Goal: Task Accomplishment & Management: Complete application form

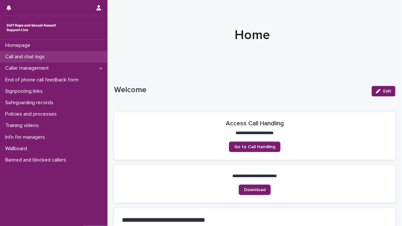
click at [40, 58] on p "Call and chat logs" at bounding box center [26, 57] width 47 height 6
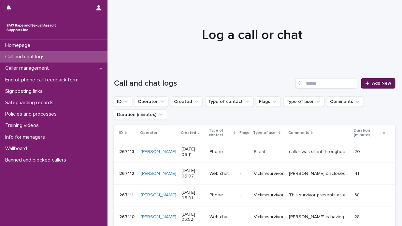
click at [376, 83] on span "Add New" at bounding box center [381, 83] width 19 height 5
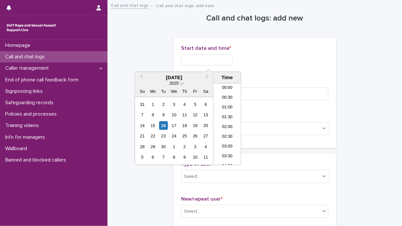
click at [183, 60] on input "text" at bounding box center [207, 59] width 52 height 11
click at [164, 123] on div "16" at bounding box center [163, 125] width 9 height 9
click at [232, 123] on li "06:30" at bounding box center [228, 124] width 28 height 10
click at [215, 59] on input "**********" at bounding box center [207, 59] width 52 height 11
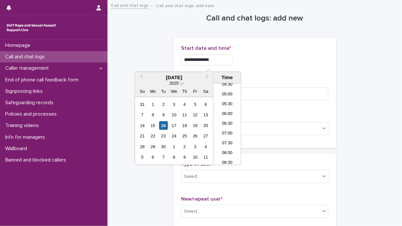
type input "**********"
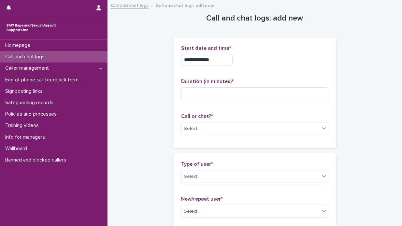
click at [282, 67] on div "**********" at bounding box center [254, 57] width 147 height 25
click at [185, 91] on input at bounding box center [254, 93] width 147 height 13
type input "*"
click at [323, 129] on icon at bounding box center [324, 128] width 7 height 7
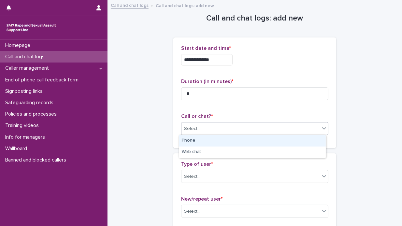
click at [307, 140] on div "Phone" at bounding box center [252, 140] width 147 height 11
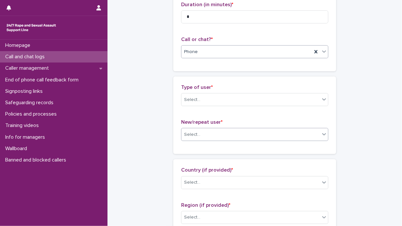
scroll to position [98, 0]
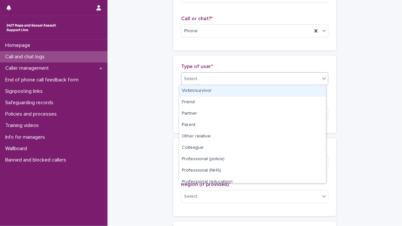
click at [322, 78] on icon at bounding box center [324, 78] width 7 height 7
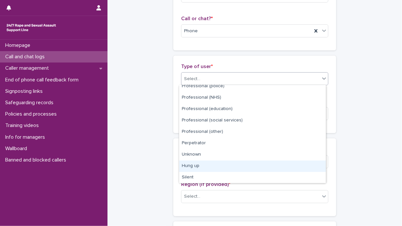
click at [243, 166] on div "Hung up" at bounding box center [252, 166] width 147 height 11
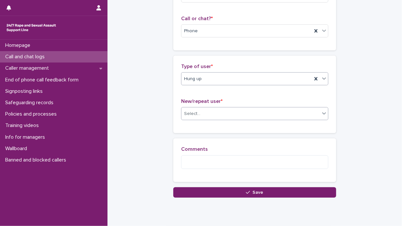
click at [322, 114] on icon at bounding box center [324, 114] width 4 height 2
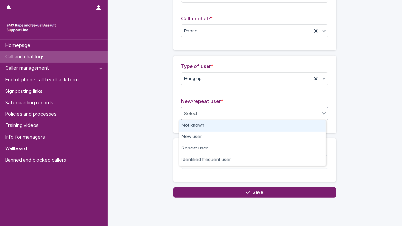
click at [292, 125] on div "Not known" at bounding box center [252, 125] width 147 height 11
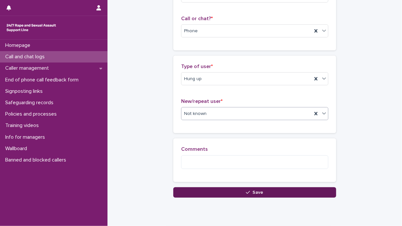
click at [258, 192] on span "Save" at bounding box center [258, 192] width 11 height 5
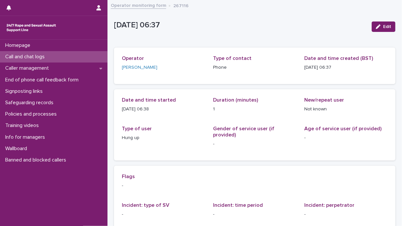
click at [53, 56] on div "Call and chat logs" at bounding box center [54, 56] width 108 height 11
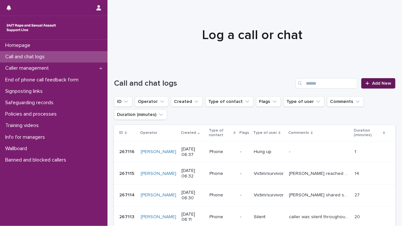
click at [372, 81] on span "Add New" at bounding box center [381, 83] width 19 height 5
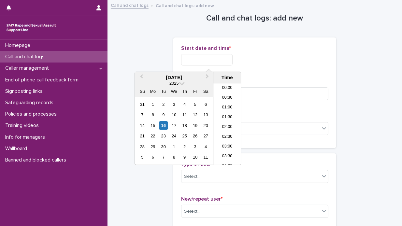
click at [181, 60] on input "text" at bounding box center [207, 59] width 52 height 11
click at [165, 127] on div "16" at bounding box center [163, 125] width 9 height 9
drag, startPoint x: 231, startPoint y: 124, endPoint x: 222, endPoint y: 104, distance: 21.6
click at [231, 124] on li "06:30" at bounding box center [228, 124] width 28 height 10
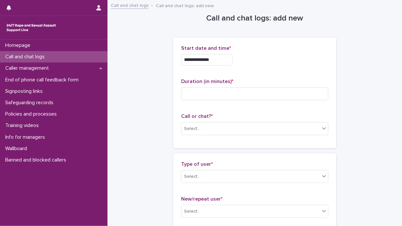
click at [214, 58] on input "**********" at bounding box center [207, 59] width 52 height 11
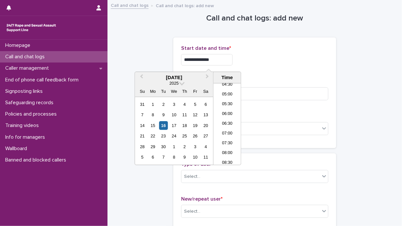
type input "**********"
click at [267, 63] on div "**********" at bounding box center [254, 59] width 147 height 11
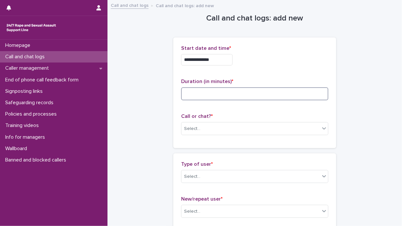
click at [188, 92] on input at bounding box center [254, 93] width 147 height 13
type input "*"
click at [322, 129] on icon at bounding box center [324, 128] width 4 height 2
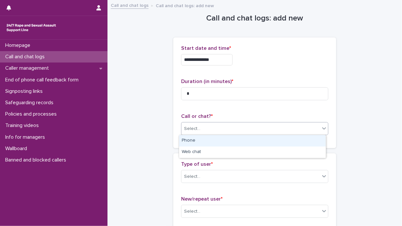
click at [261, 138] on div "Phone" at bounding box center [252, 140] width 147 height 11
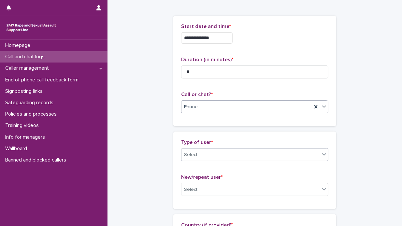
scroll to position [33, 0]
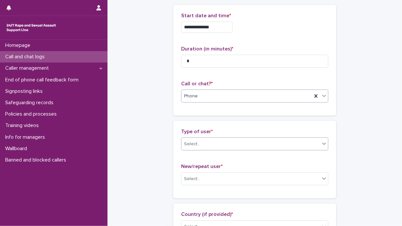
click at [323, 144] on icon at bounding box center [324, 144] width 4 height 2
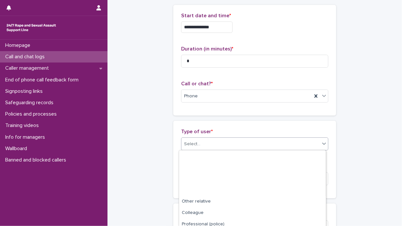
scroll to position [95, 0]
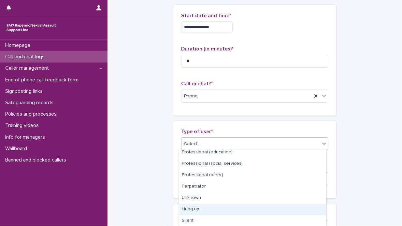
click at [233, 212] on div "Hung up" at bounding box center [252, 209] width 147 height 11
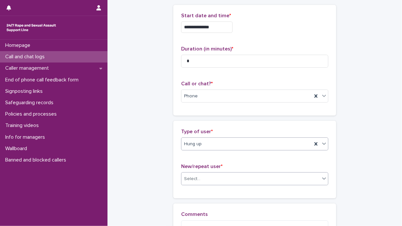
click at [322, 178] on icon at bounding box center [324, 178] width 7 height 7
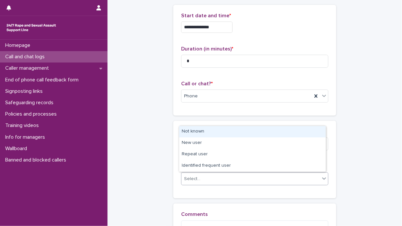
click at [237, 129] on div "Not known" at bounding box center [252, 131] width 147 height 11
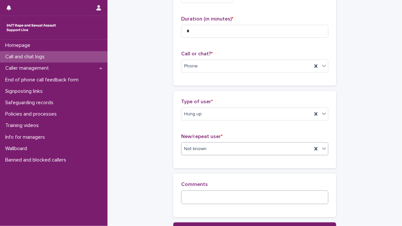
scroll to position [98, 0]
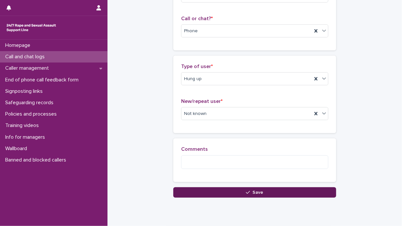
click at [257, 191] on span "Save" at bounding box center [258, 192] width 11 height 5
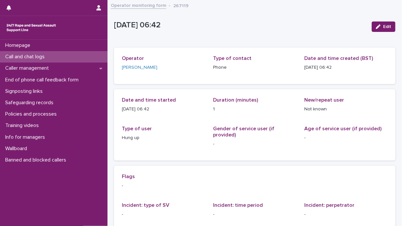
click at [64, 56] on div "Call and chat logs" at bounding box center [54, 56] width 108 height 11
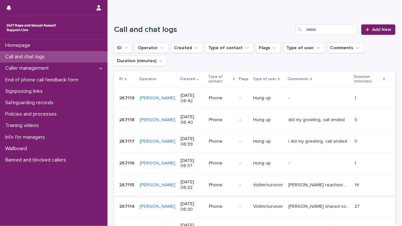
scroll to position [65, 0]
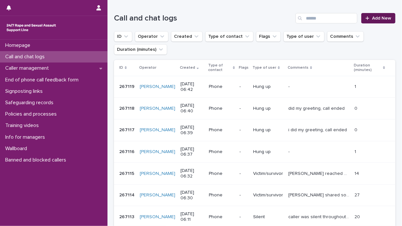
click at [380, 17] on span "Add New" at bounding box center [381, 18] width 19 height 5
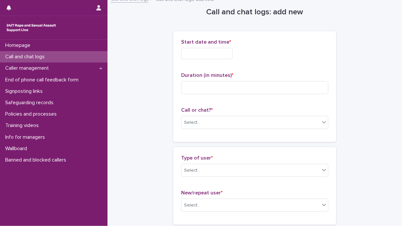
scroll to position [0, 0]
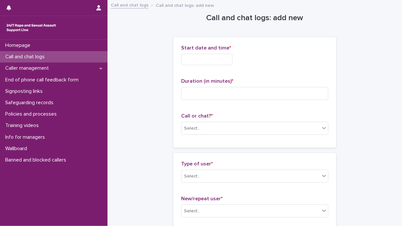
click at [184, 57] on input "text" at bounding box center [207, 59] width 52 height 11
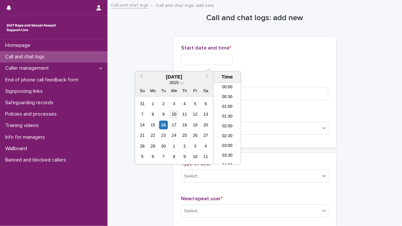
scroll to position [91, 0]
click at [165, 124] on div "16" at bounding box center [163, 125] width 9 height 9
click at [230, 124] on li "06:30" at bounding box center [228, 124] width 28 height 10
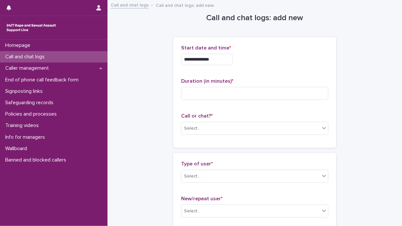
click at [216, 59] on input "**********" at bounding box center [207, 59] width 52 height 11
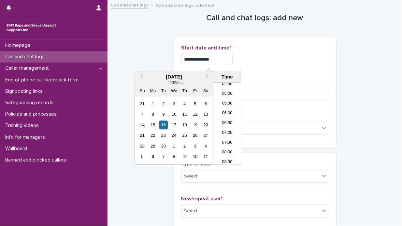
type input "**********"
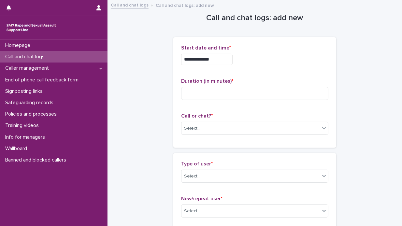
click at [273, 48] on p "Start date and time *" at bounding box center [254, 48] width 147 height 6
click at [189, 95] on input at bounding box center [254, 93] width 147 height 13
type input "*"
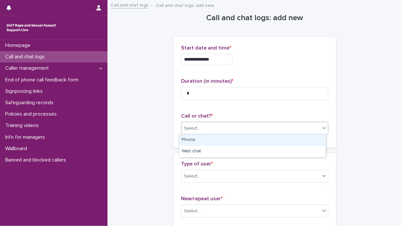
click at [323, 127] on icon at bounding box center [324, 128] width 4 height 2
click at [268, 138] on div "Phone" at bounding box center [252, 140] width 147 height 11
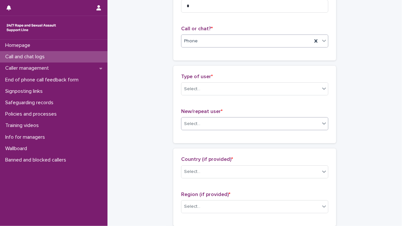
scroll to position [98, 0]
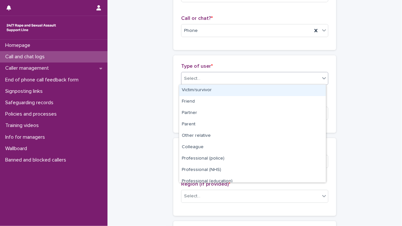
click at [322, 80] on icon at bounding box center [324, 78] width 7 height 7
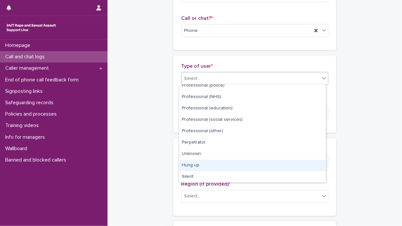
click at [240, 169] on div "Hung up" at bounding box center [252, 165] width 147 height 11
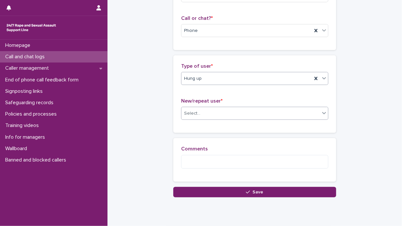
click at [322, 114] on icon at bounding box center [324, 113] width 7 height 7
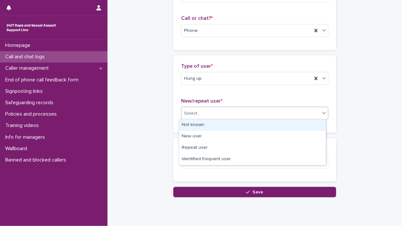
click at [292, 122] on div "Not known" at bounding box center [252, 125] width 147 height 11
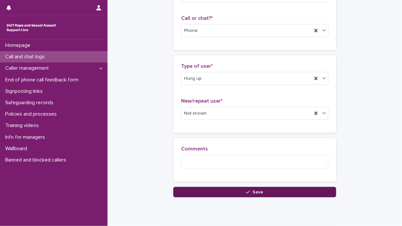
click at [261, 191] on span "Save" at bounding box center [258, 192] width 11 height 5
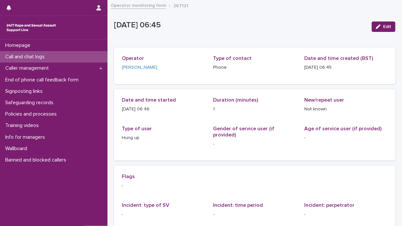
click at [68, 56] on div "Call and chat logs" at bounding box center [54, 56] width 108 height 11
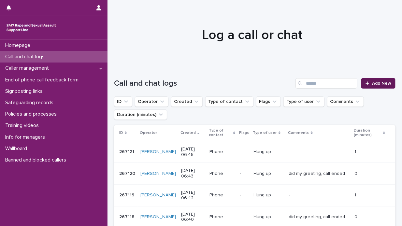
click at [372, 83] on span "Add New" at bounding box center [381, 83] width 19 height 5
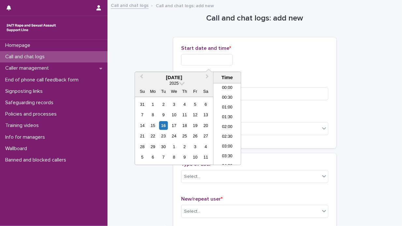
click at [181, 56] on input "text" at bounding box center [207, 59] width 52 height 11
click at [164, 125] on div "16" at bounding box center [163, 125] width 9 height 9
click at [232, 125] on li "06:30" at bounding box center [228, 124] width 28 height 10
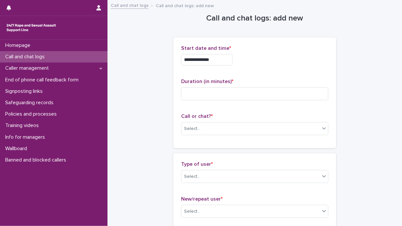
click at [214, 58] on input "**********" at bounding box center [207, 59] width 52 height 11
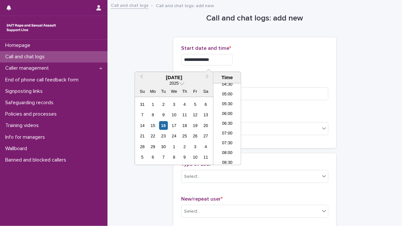
type input "**********"
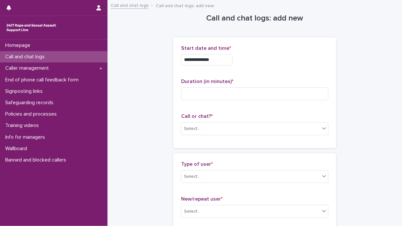
click at [278, 62] on div "**********" at bounding box center [254, 59] width 147 height 11
click at [185, 89] on input at bounding box center [254, 93] width 147 height 13
type input "*"
click at [322, 128] on icon at bounding box center [324, 128] width 7 height 7
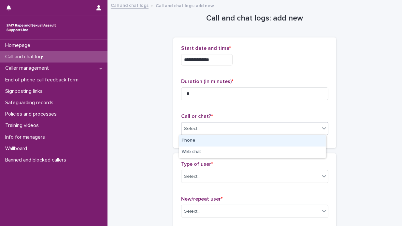
click at [265, 139] on div "Phone" at bounding box center [252, 140] width 147 height 11
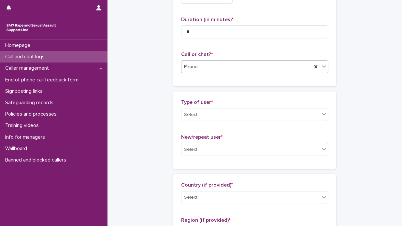
scroll to position [65, 0]
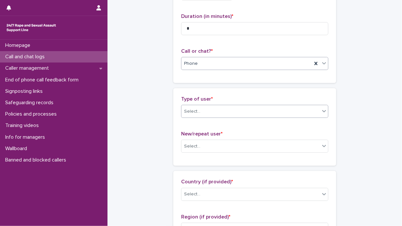
click at [323, 111] on icon at bounding box center [324, 111] width 4 height 2
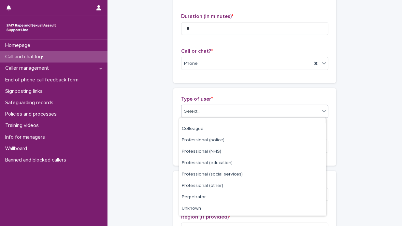
scroll to position [73, 0]
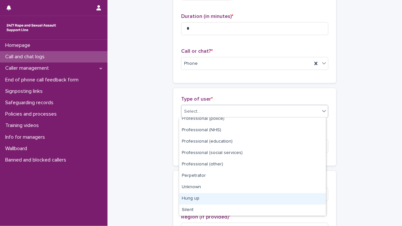
click at [230, 200] on div "Hung up" at bounding box center [252, 198] width 147 height 11
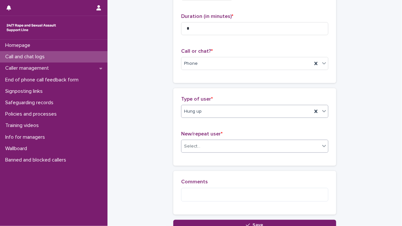
click at [322, 146] on icon at bounding box center [324, 146] width 4 height 2
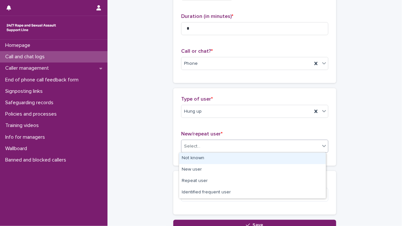
click at [268, 157] on div "Not known" at bounding box center [252, 158] width 147 height 11
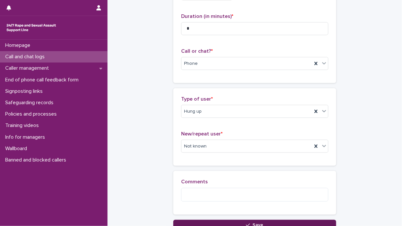
click at [260, 223] on span "Save" at bounding box center [258, 225] width 11 height 5
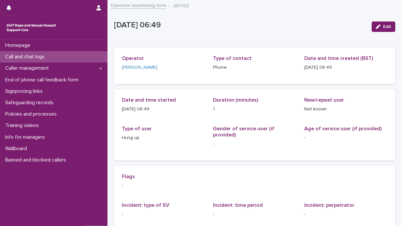
click at [58, 55] on div "Call and chat logs" at bounding box center [54, 56] width 108 height 11
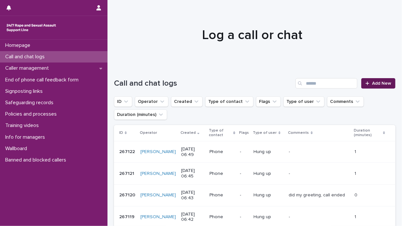
click at [372, 81] on span "Add New" at bounding box center [381, 83] width 19 height 5
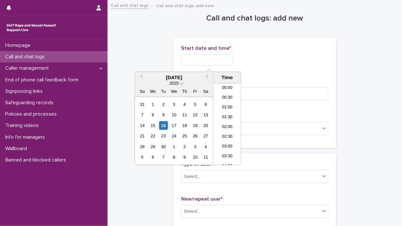
click at [181, 59] on input "text" at bounding box center [207, 59] width 52 height 11
click at [162, 126] on div "16" at bounding box center [163, 125] width 9 height 9
click at [232, 125] on li "06:30" at bounding box center [228, 124] width 28 height 10
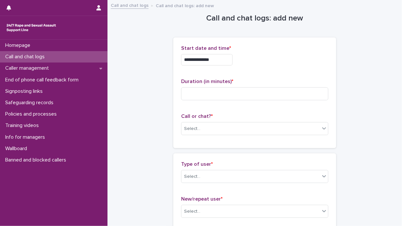
click at [217, 59] on input "**********" at bounding box center [207, 59] width 52 height 11
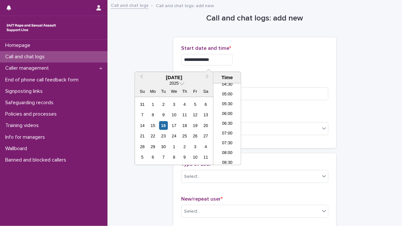
type input "**********"
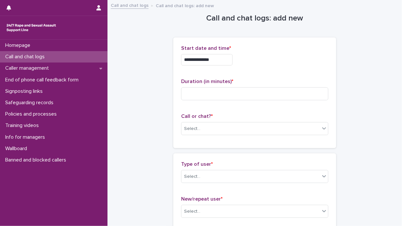
click at [260, 57] on div "**********" at bounding box center [254, 59] width 147 height 11
click at [187, 92] on input at bounding box center [254, 93] width 147 height 13
type input "*"
click at [323, 129] on icon at bounding box center [324, 128] width 7 height 7
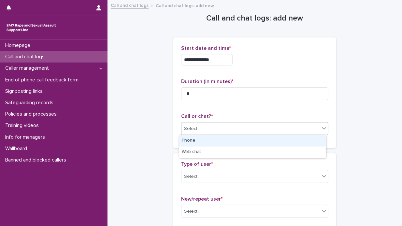
click at [280, 141] on div "Phone" at bounding box center [252, 140] width 147 height 11
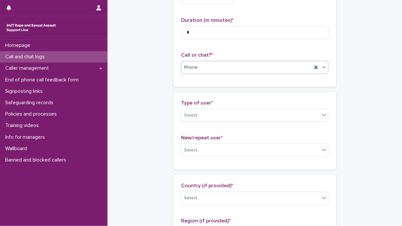
scroll to position [65, 0]
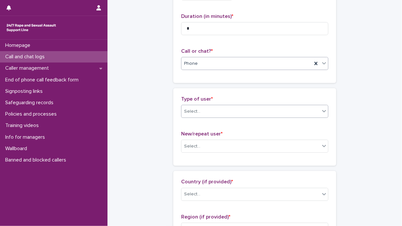
click at [322, 110] on icon at bounding box center [324, 111] width 7 height 7
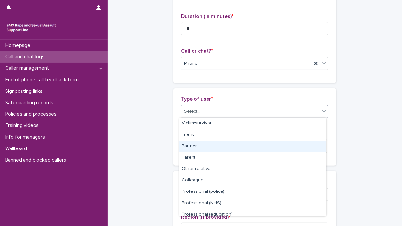
scroll to position [73, 0]
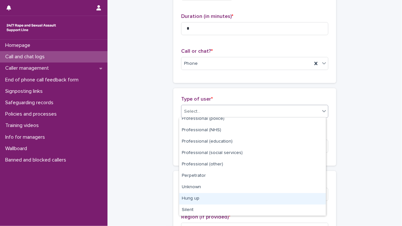
click at [216, 201] on div "Hung up" at bounding box center [252, 198] width 147 height 11
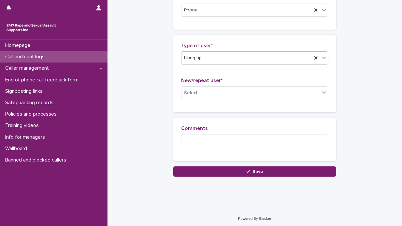
scroll to position [120, 0]
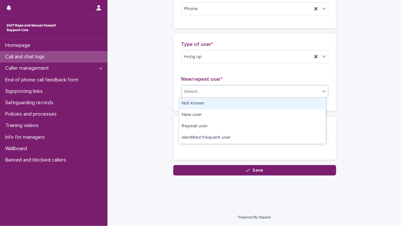
click at [322, 89] on icon at bounding box center [324, 91] width 7 height 7
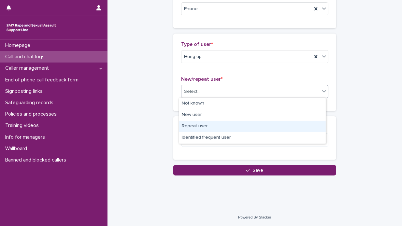
click at [258, 127] on div "Repeat user" at bounding box center [252, 126] width 147 height 11
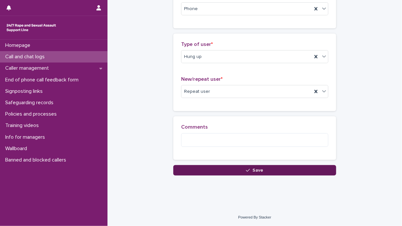
click at [253, 170] on span "Save" at bounding box center [258, 170] width 11 height 5
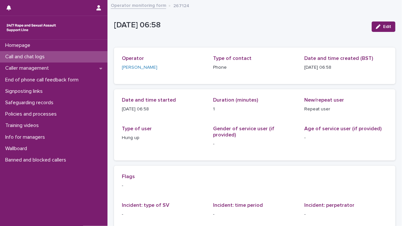
click at [45, 57] on p "Call and chat logs" at bounding box center [26, 57] width 47 height 6
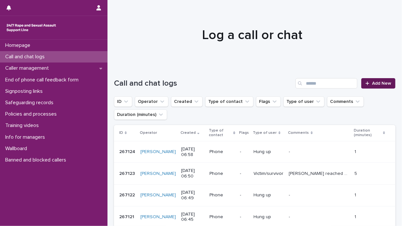
click at [372, 81] on span "Add New" at bounding box center [381, 83] width 19 height 5
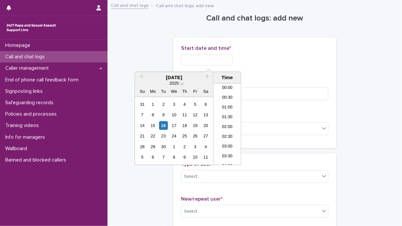
click at [184, 58] on input "text" at bounding box center [207, 59] width 52 height 11
click at [164, 127] on div "16" at bounding box center [163, 125] width 9 height 9
drag, startPoint x: 233, startPoint y: 124, endPoint x: 230, endPoint y: 99, distance: 25.7
click at [233, 123] on li "07:00" at bounding box center [228, 124] width 28 height 10
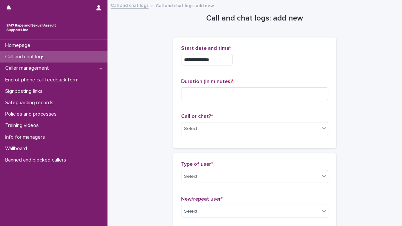
click at [215, 59] on input "**********" at bounding box center [207, 59] width 52 height 11
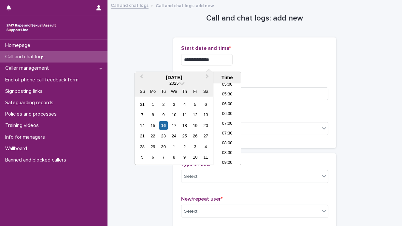
type input "**********"
click at [323, 62] on div "**********" at bounding box center [254, 92] width 163 height 111
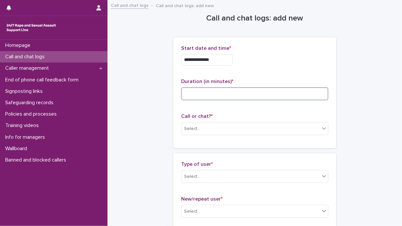
click at [187, 94] on input at bounding box center [254, 93] width 147 height 13
type input "*"
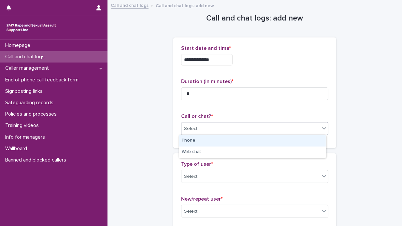
click at [323, 128] on icon at bounding box center [324, 128] width 4 height 2
click at [284, 139] on div "Phone" at bounding box center [252, 140] width 147 height 11
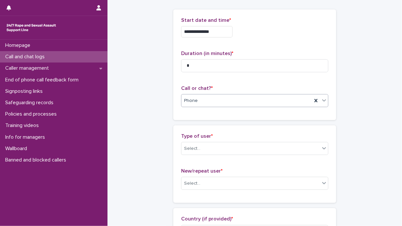
scroll to position [65, 0]
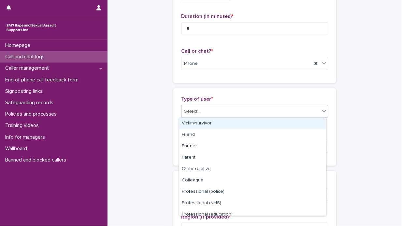
click at [322, 111] on icon at bounding box center [324, 111] width 4 height 2
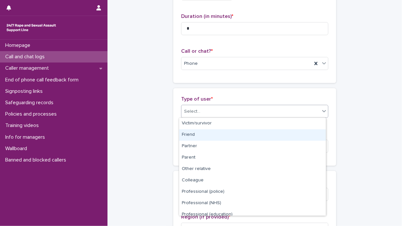
scroll to position [73, 0]
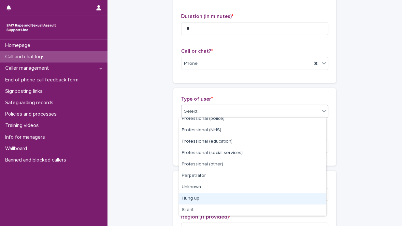
click at [236, 199] on div "Hung up" at bounding box center [252, 198] width 147 height 11
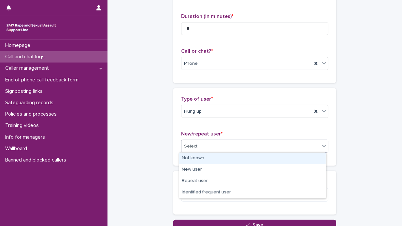
click at [322, 145] on icon at bounding box center [324, 146] width 7 height 7
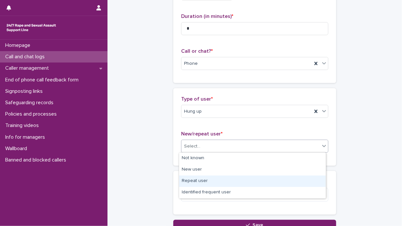
click at [248, 181] on div "Repeat user" at bounding box center [252, 181] width 147 height 11
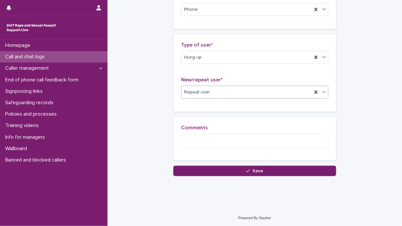
scroll to position [120, 0]
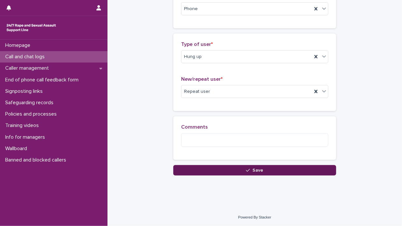
click at [253, 169] on span "Save" at bounding box center [258, 170] width 11 height 5
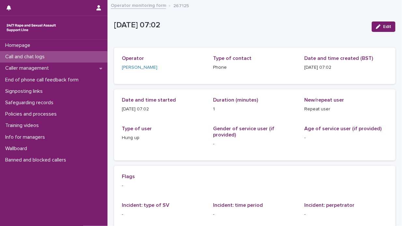
click at [63, 55] on div "Call and chat logs" at bounding box center [54, 56] width 108 height 11
